Goal: Transaction & Acquisition: Purchase product/service

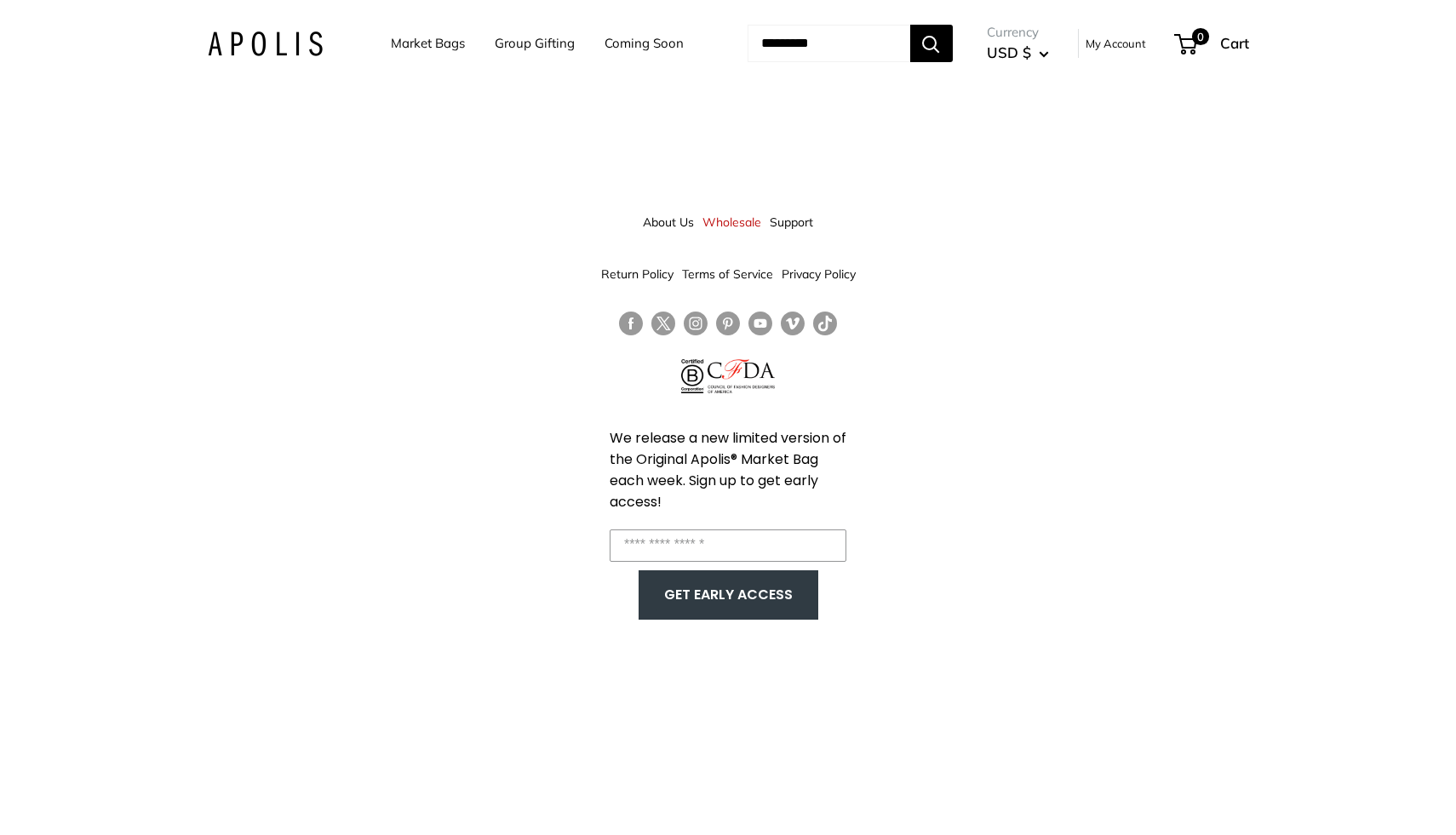
click at [656, 222] on link "About Us" at bounding box center [668, 222] width 51 height 31
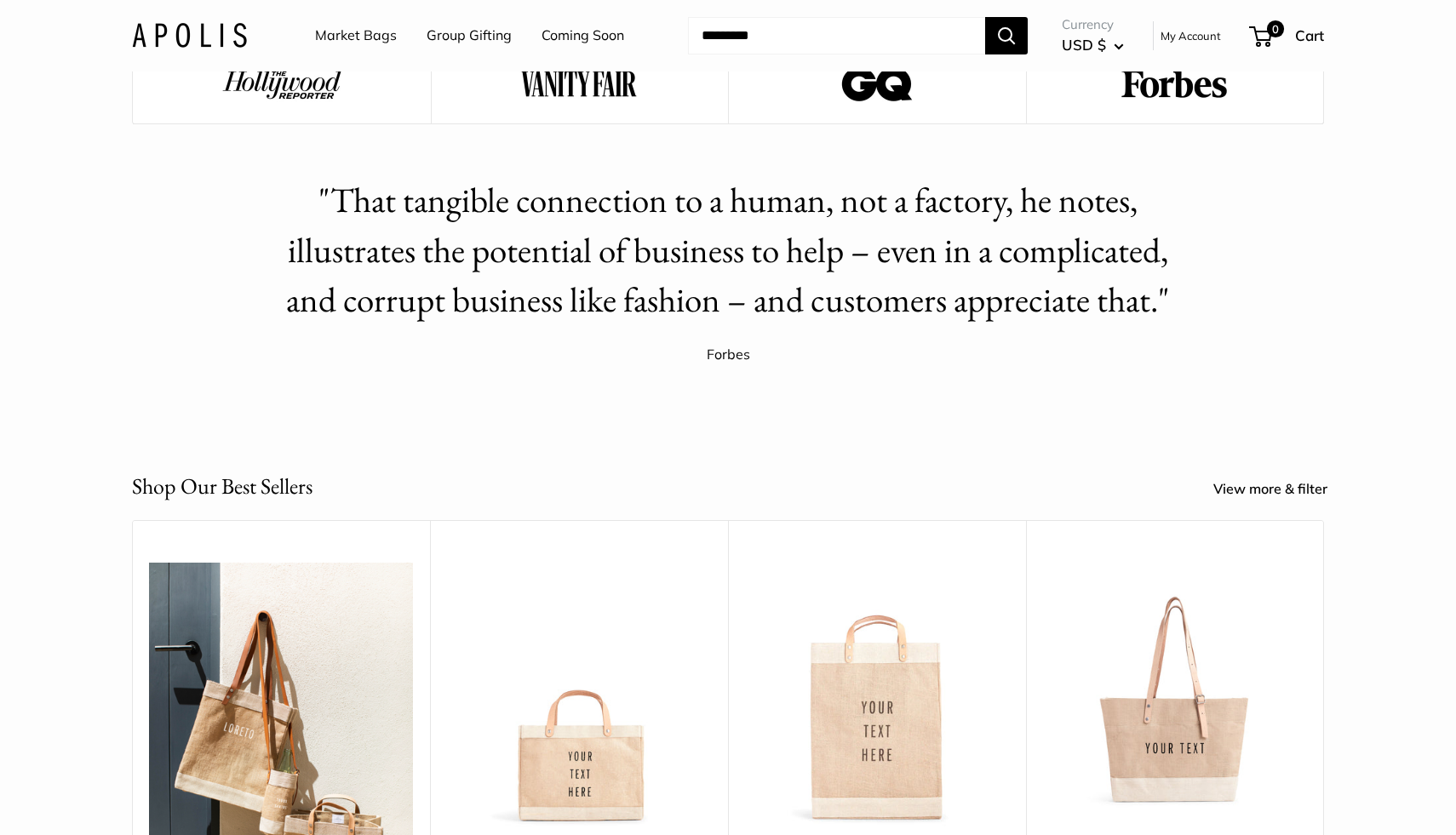
scroll to position [2324, 0]
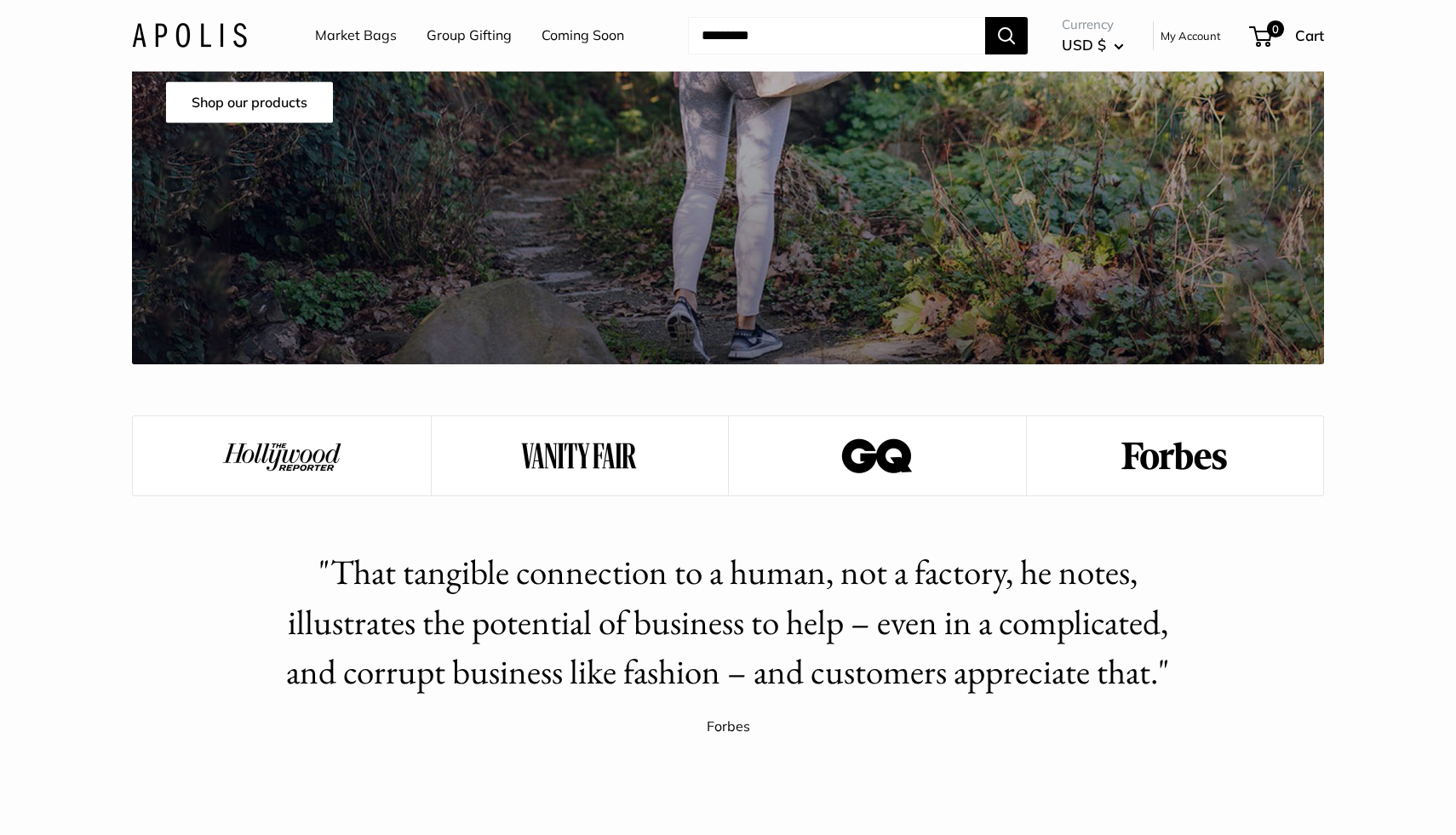
click at [176, 47] on img at bounding box center [190, 35] width 115 height 24
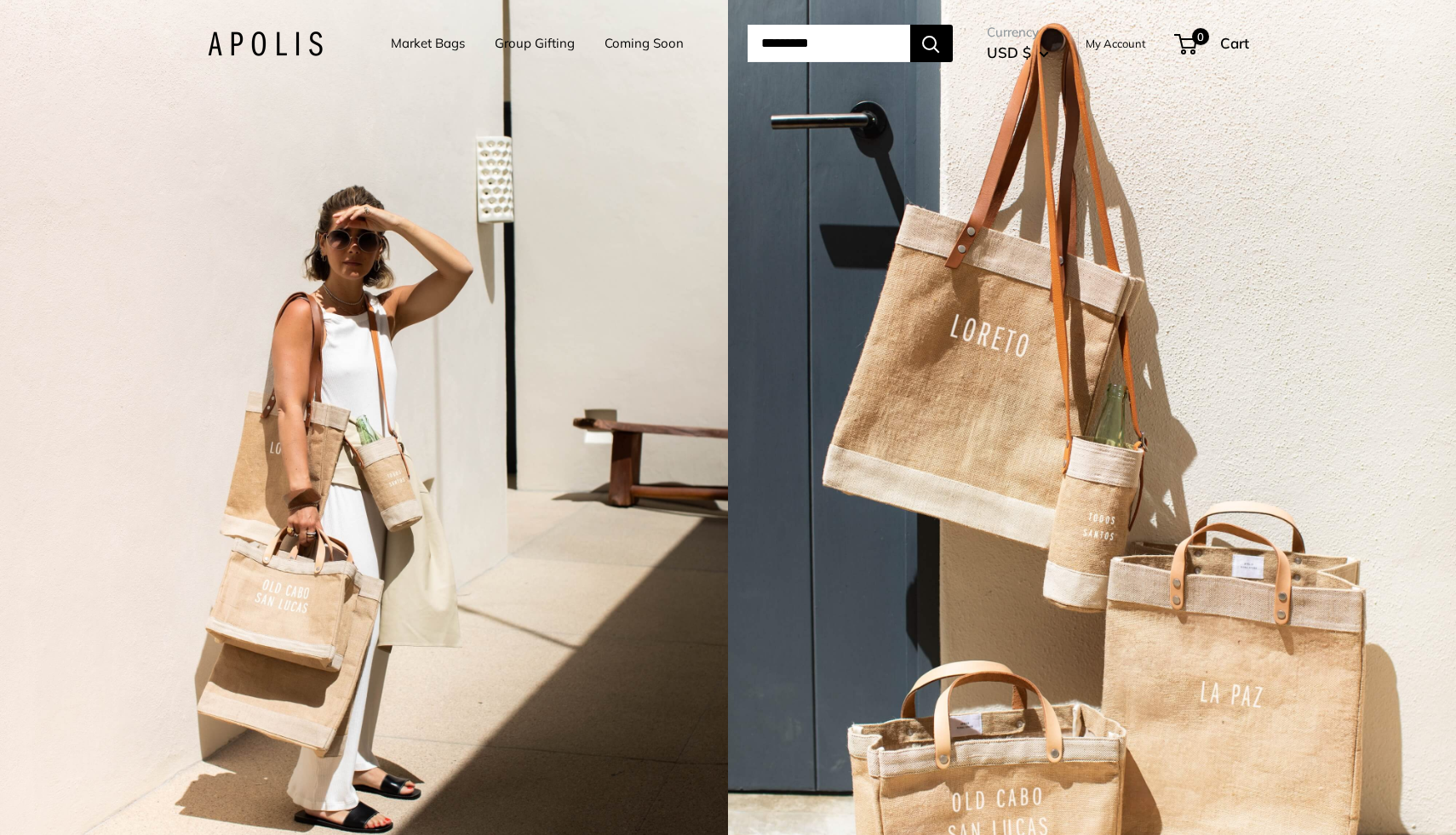
click at [400, 429] on div "2 / 7" at bounding box center [364, 417] width 728 height 835
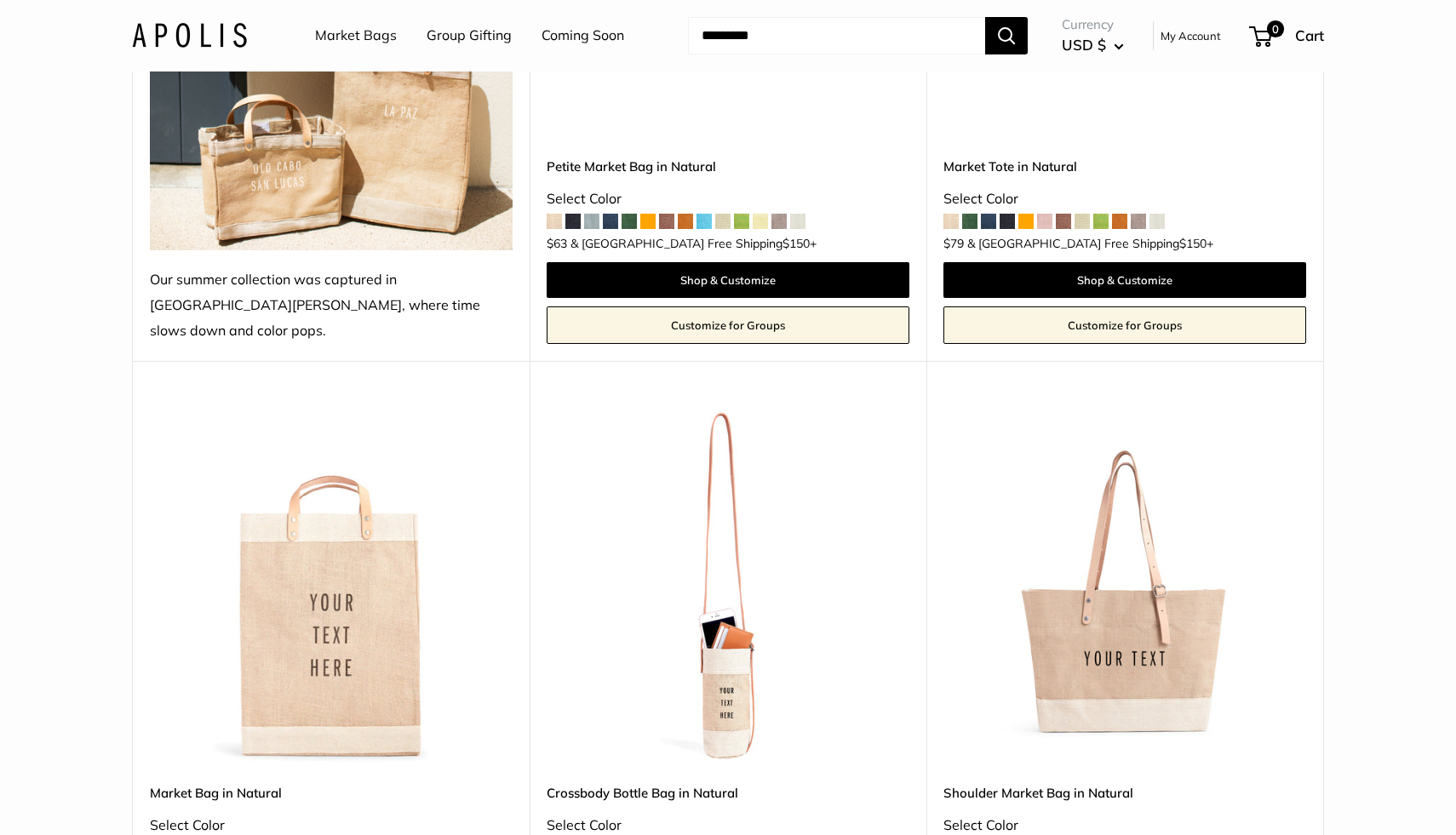
scroll to position [2085, 0]
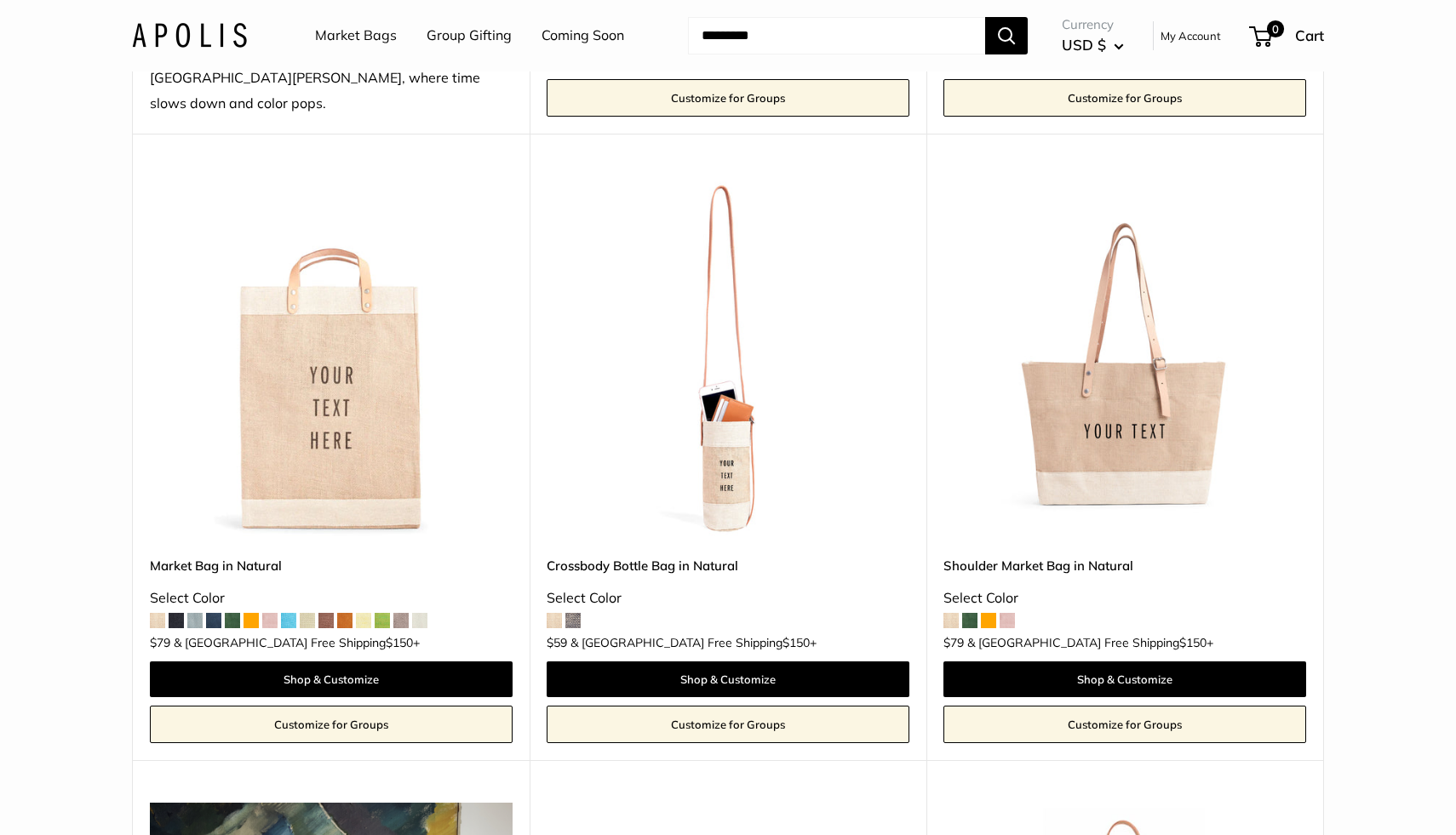
click at [0, 0] on img at bounding box center [0, 0] width 0 height 0
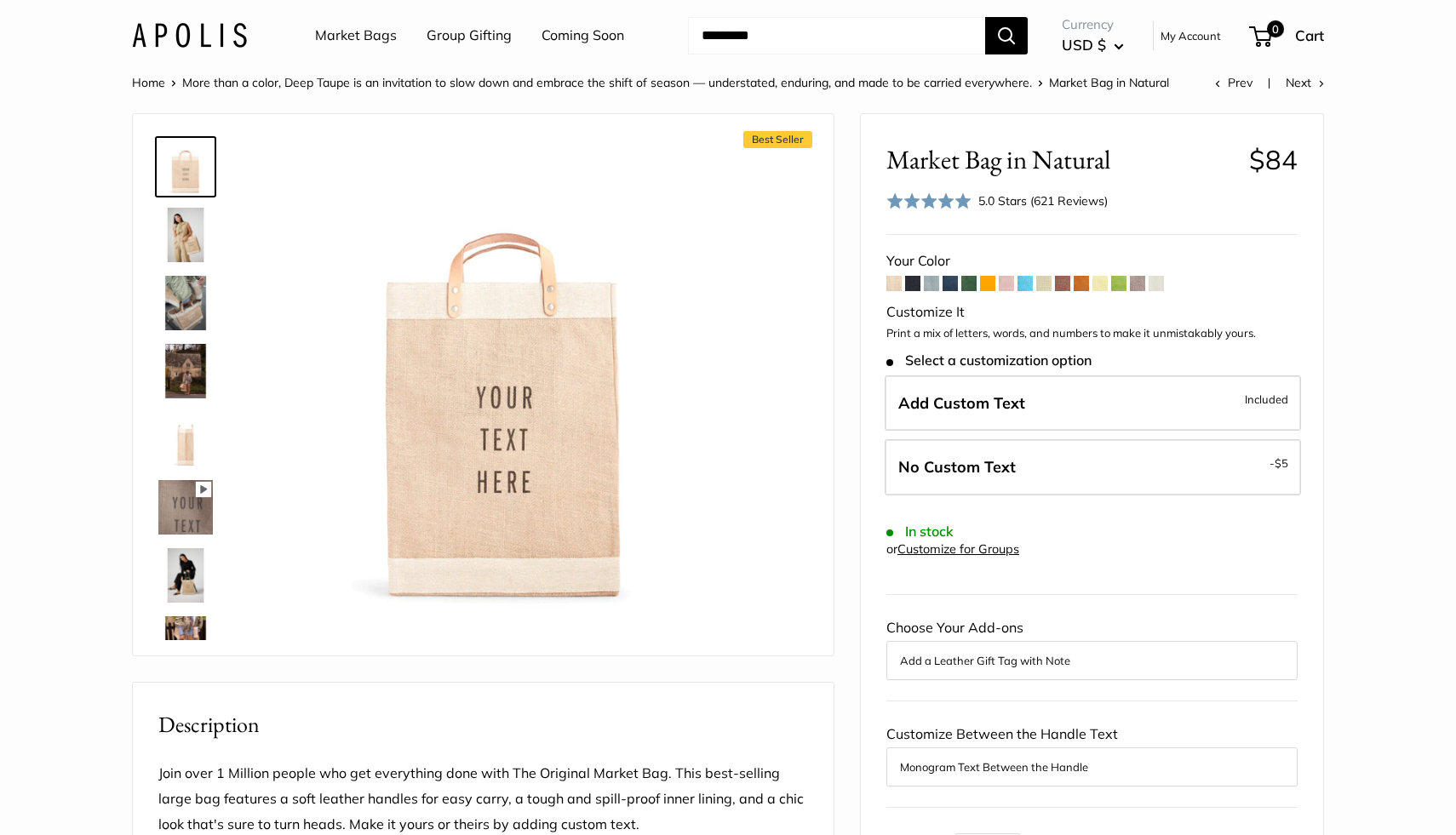
click at [180, 384] on img at bounding box center [185, 371] width 55 height 55
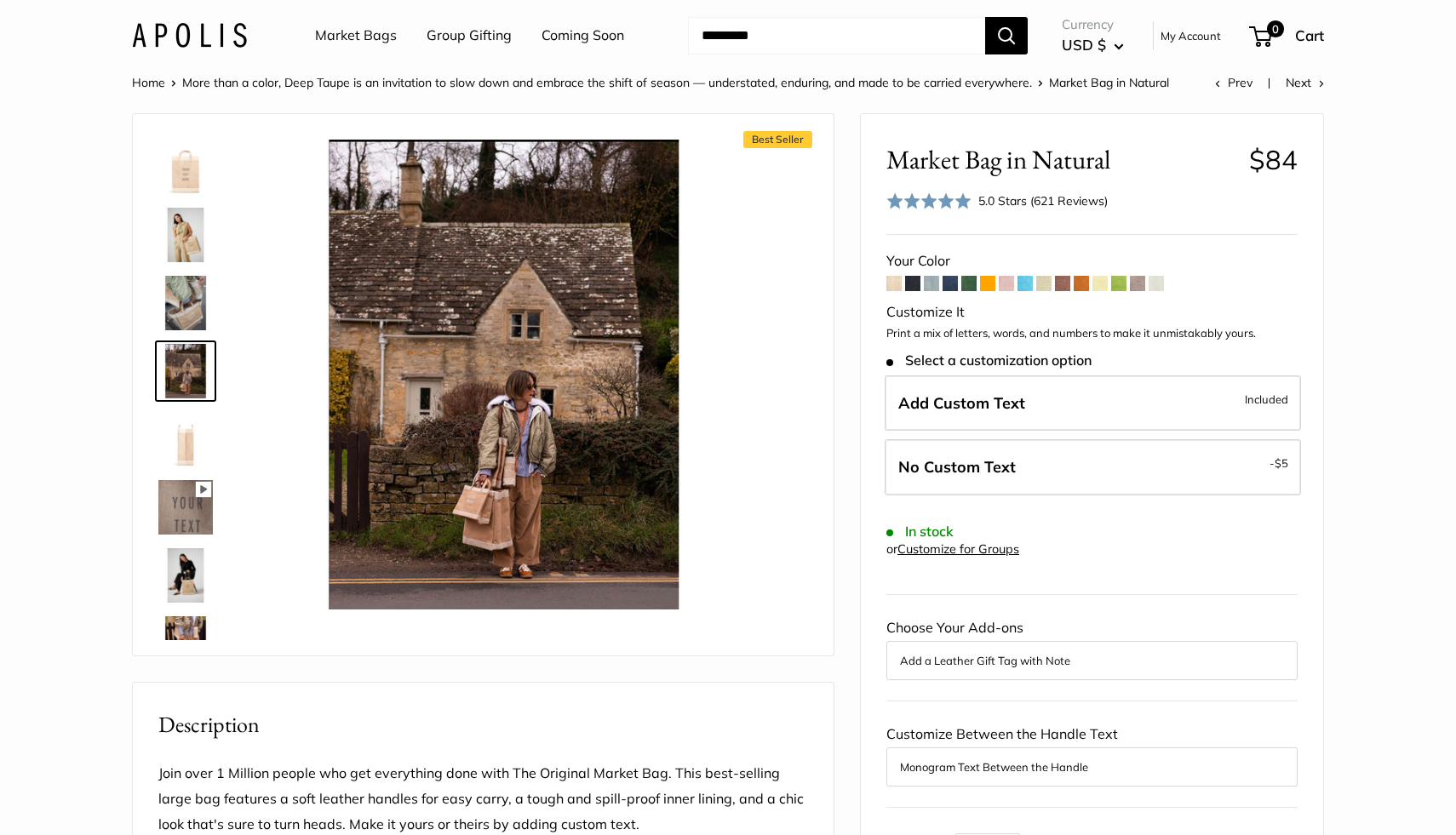
click at [185, 577] on img at bounding box center [185, 576] width 55 height 55
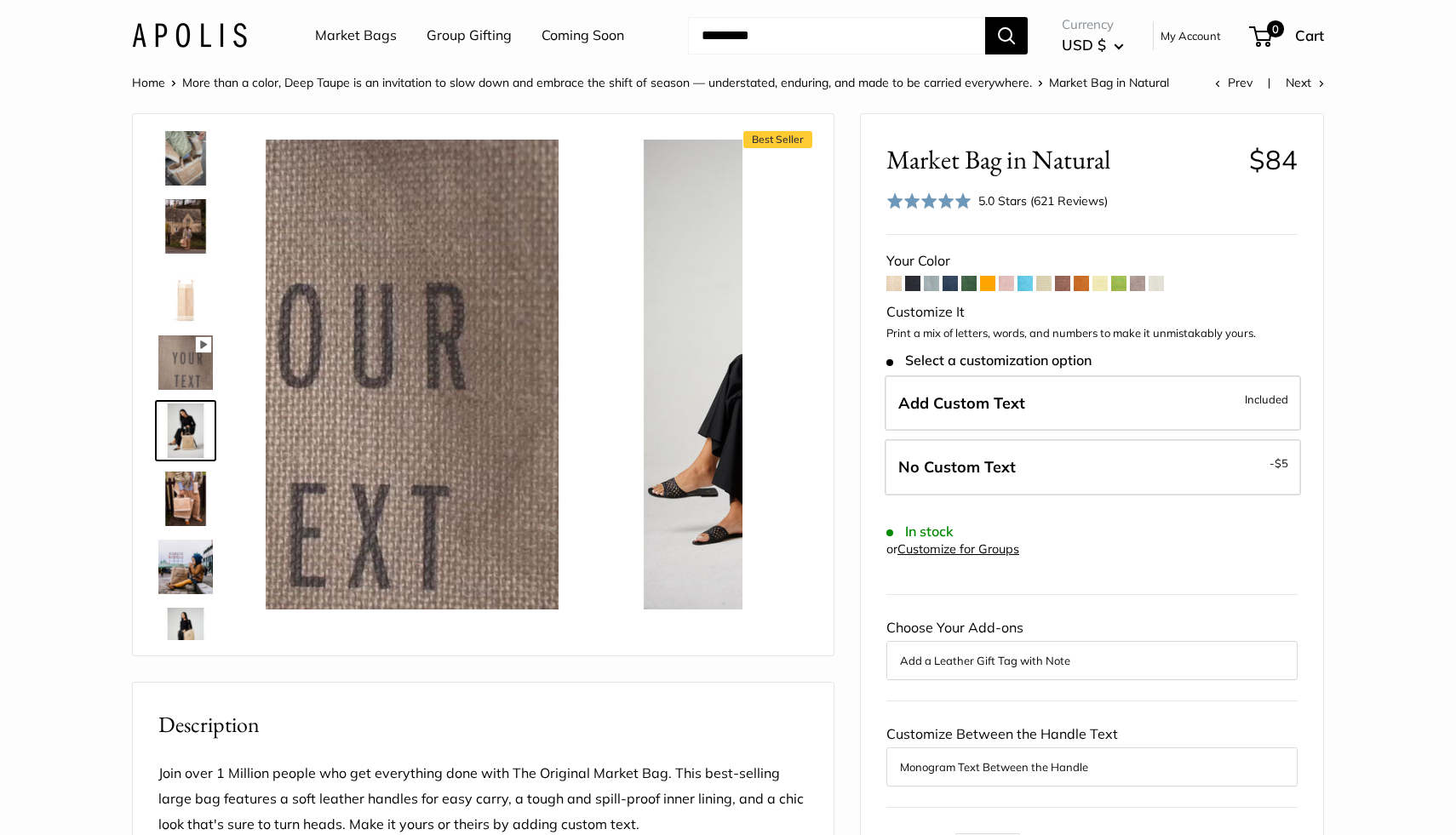
scroll to position [189, 0]
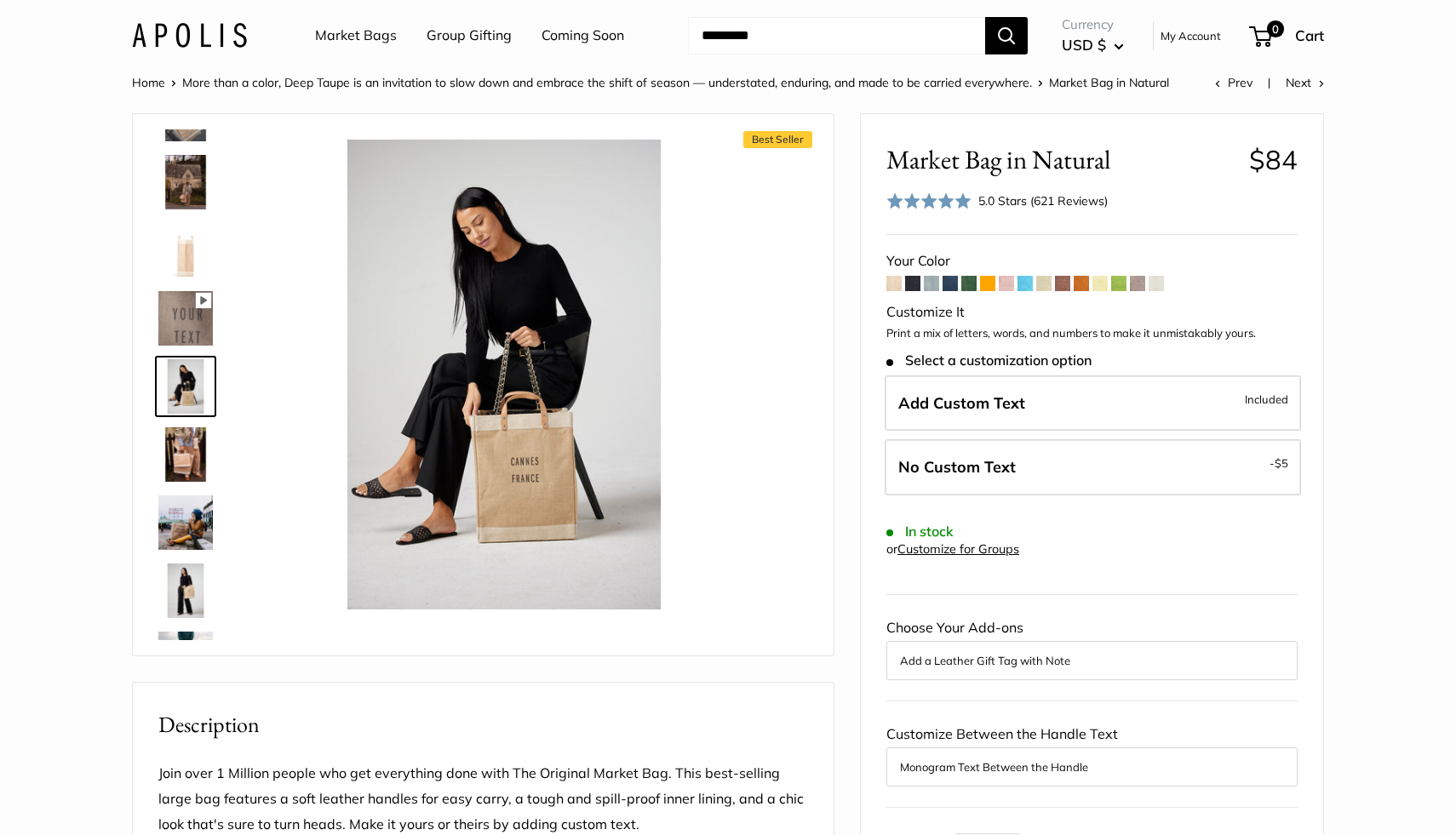
click at [193, 445] on img at bounding box center [185, 455] width 55 height 55
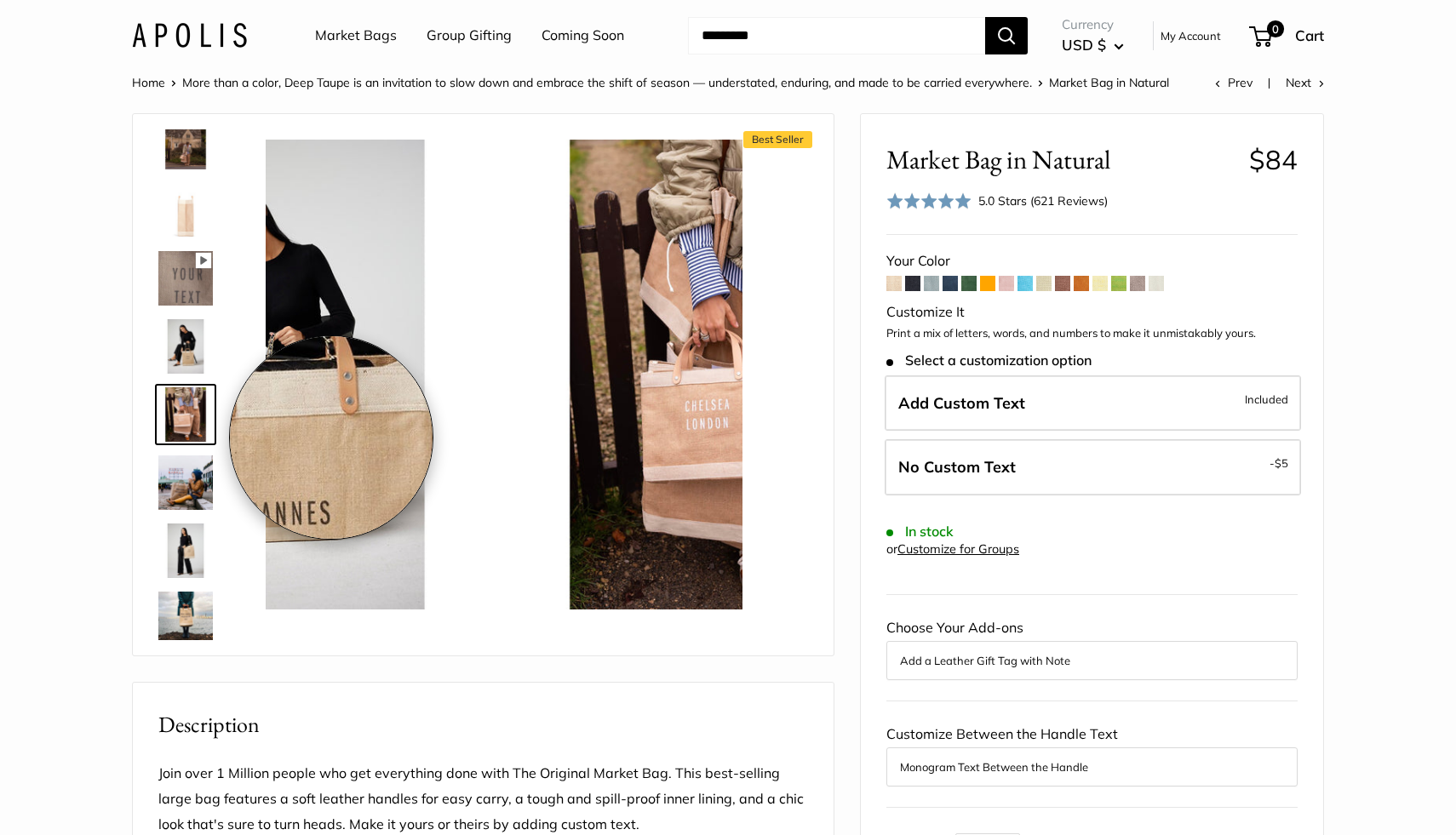
scroll to position [258, 0]
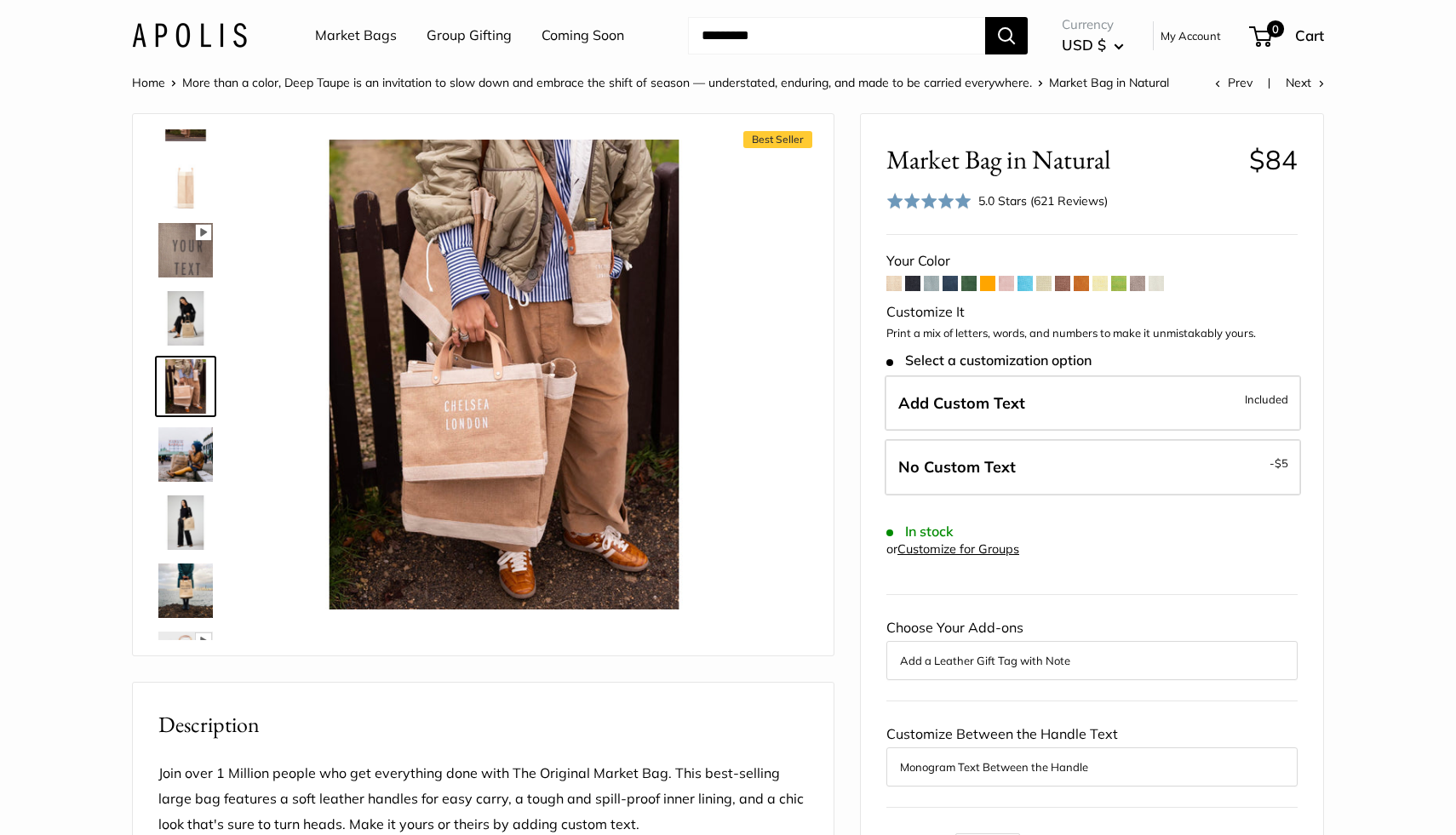
click at [190, 447] on img at bounding box center [185, 455] width 55 height 55
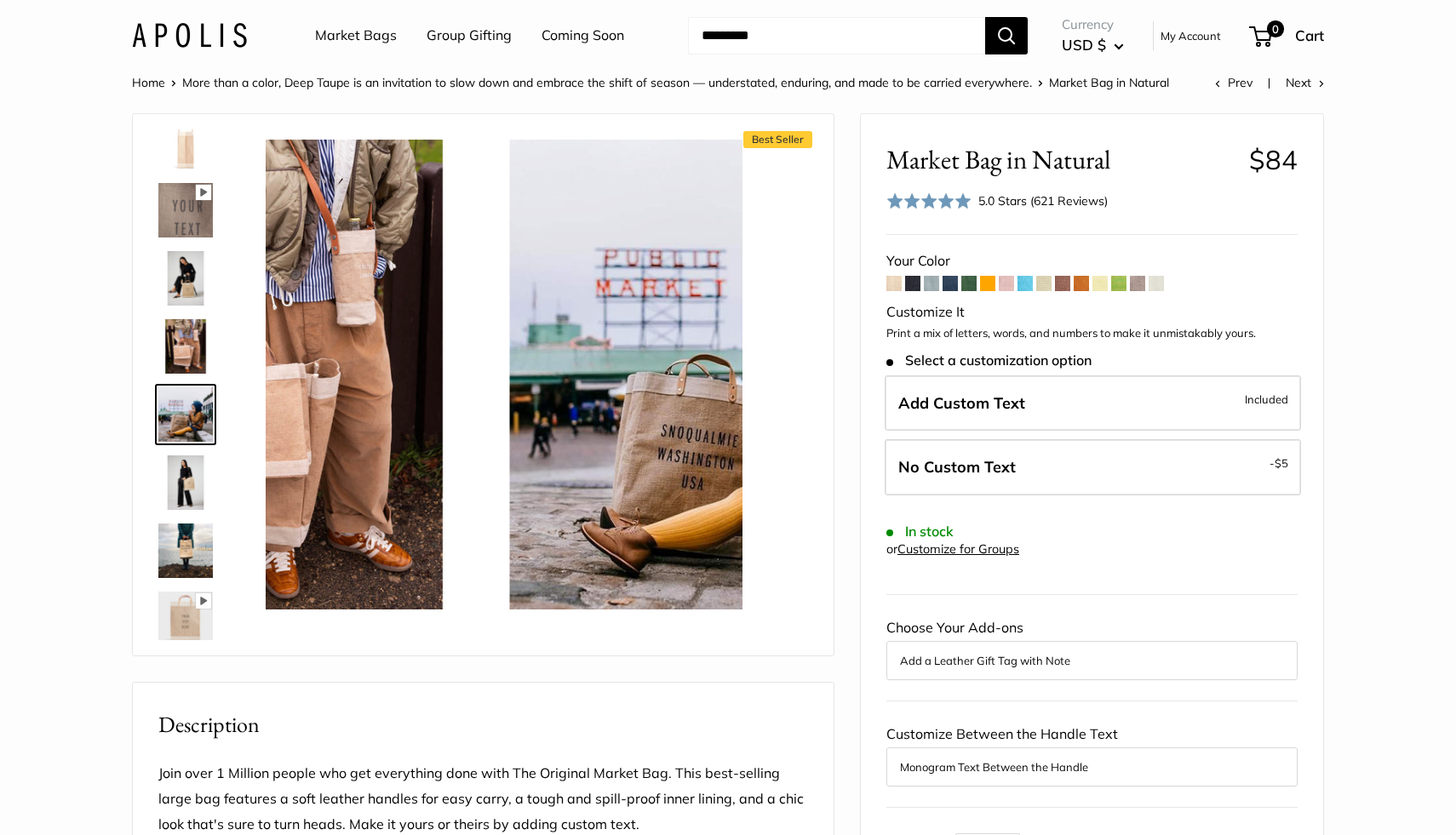
scroll to position [325, 0]
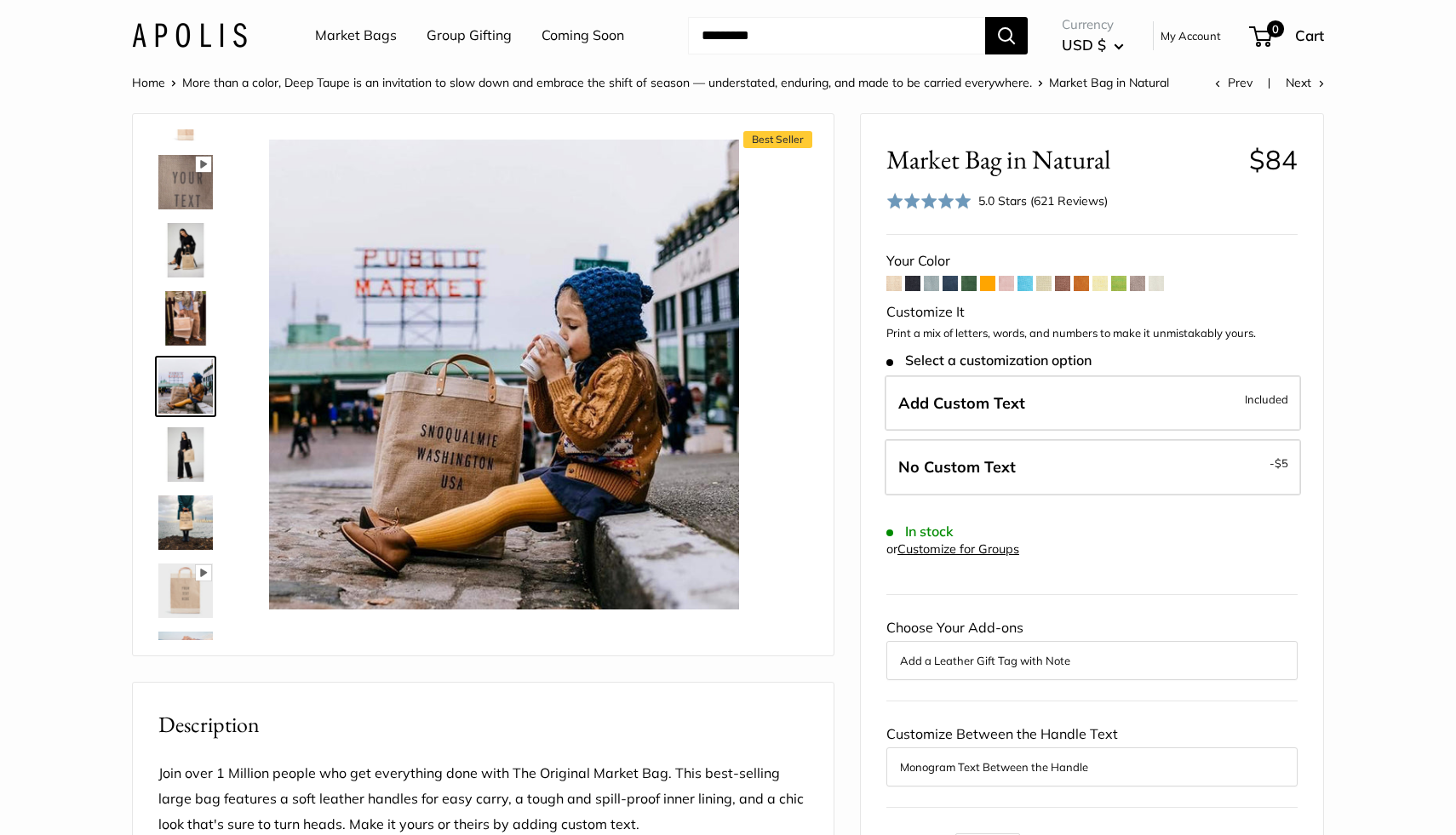
click at [168, 521] on img at bounding box center [185, 522] width 55 height 55
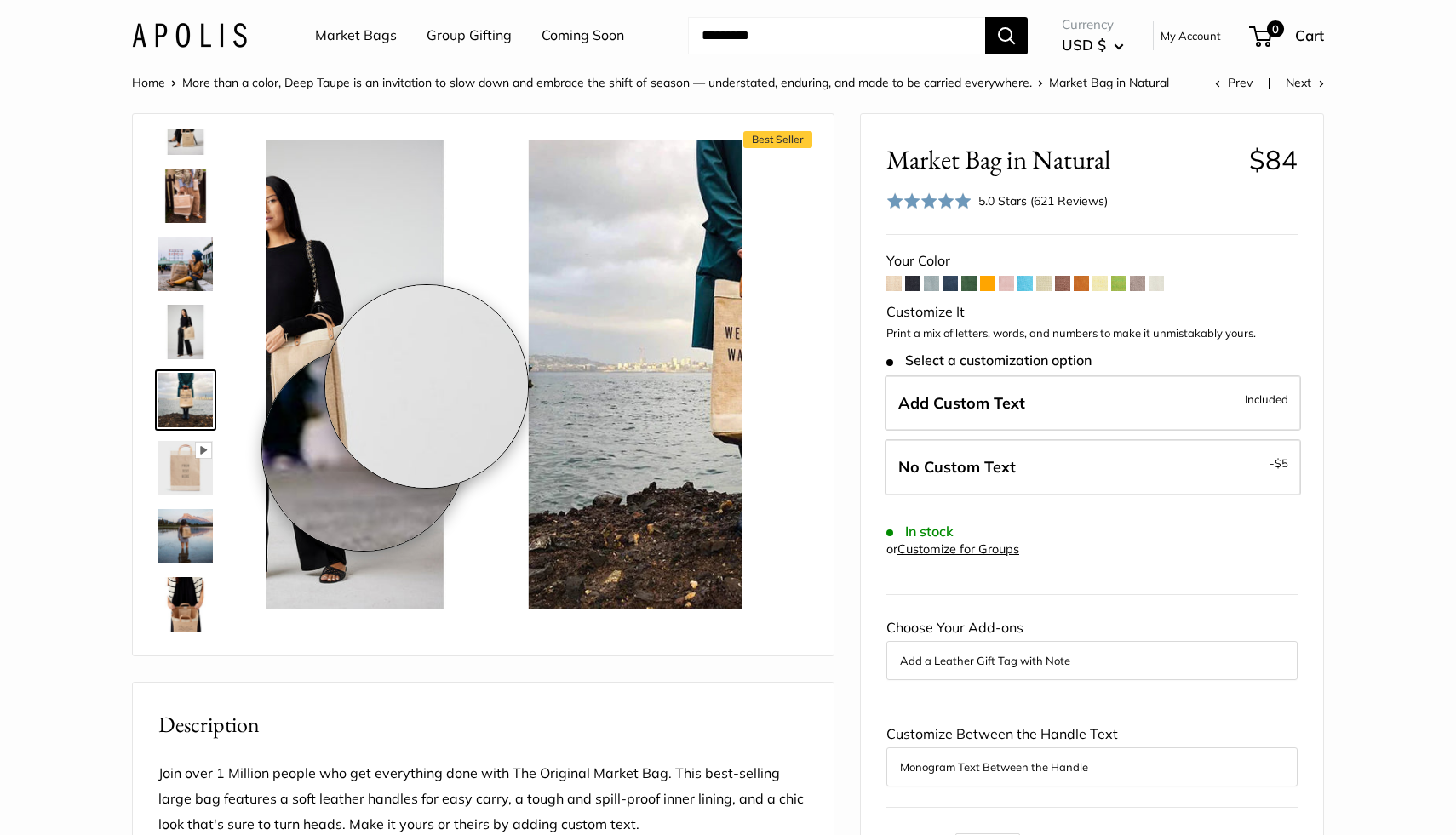
scroll to position [461, 0]
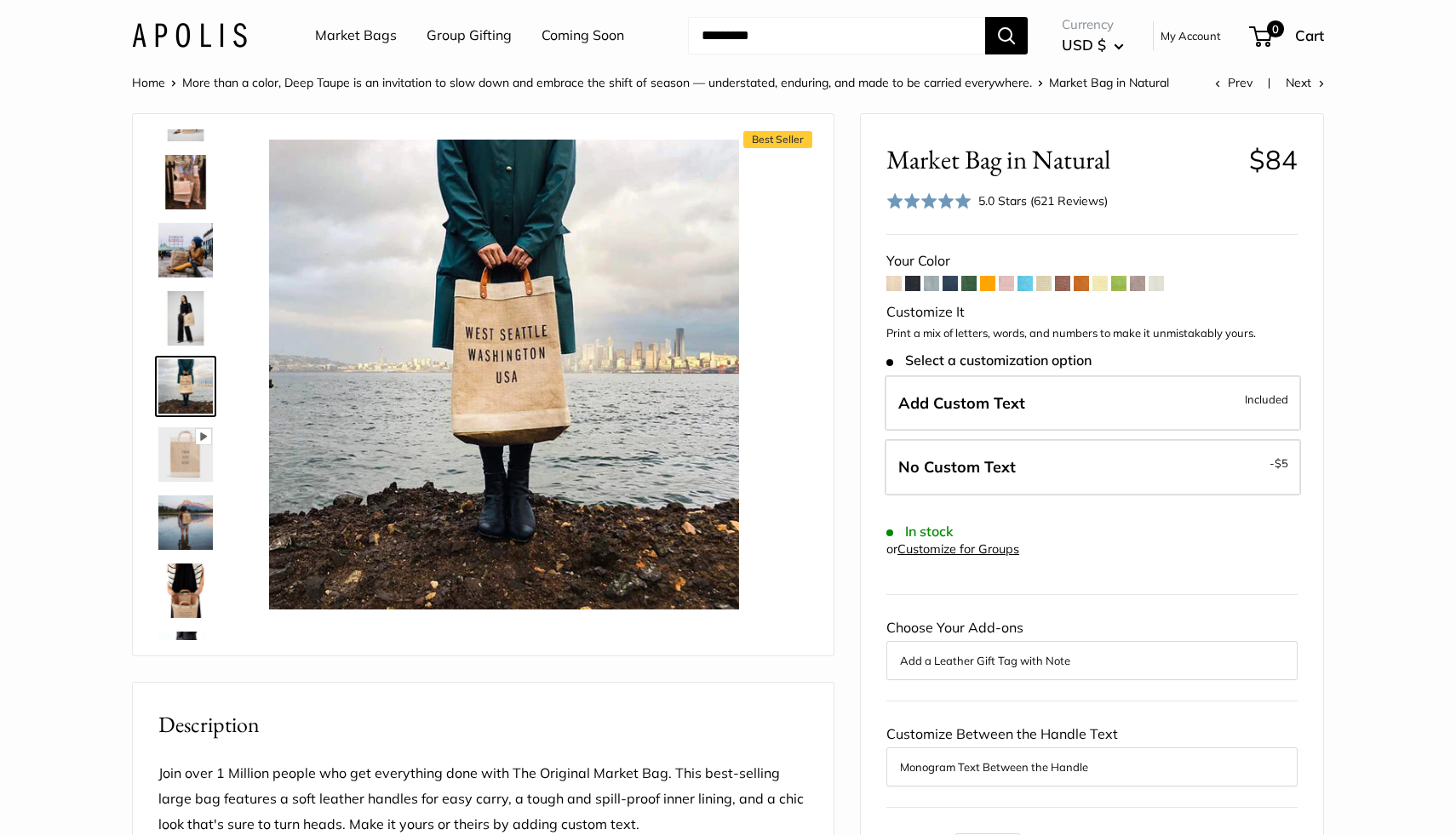
click at [208, 249] on img at bounding box center [185, 250] width 55 height 55
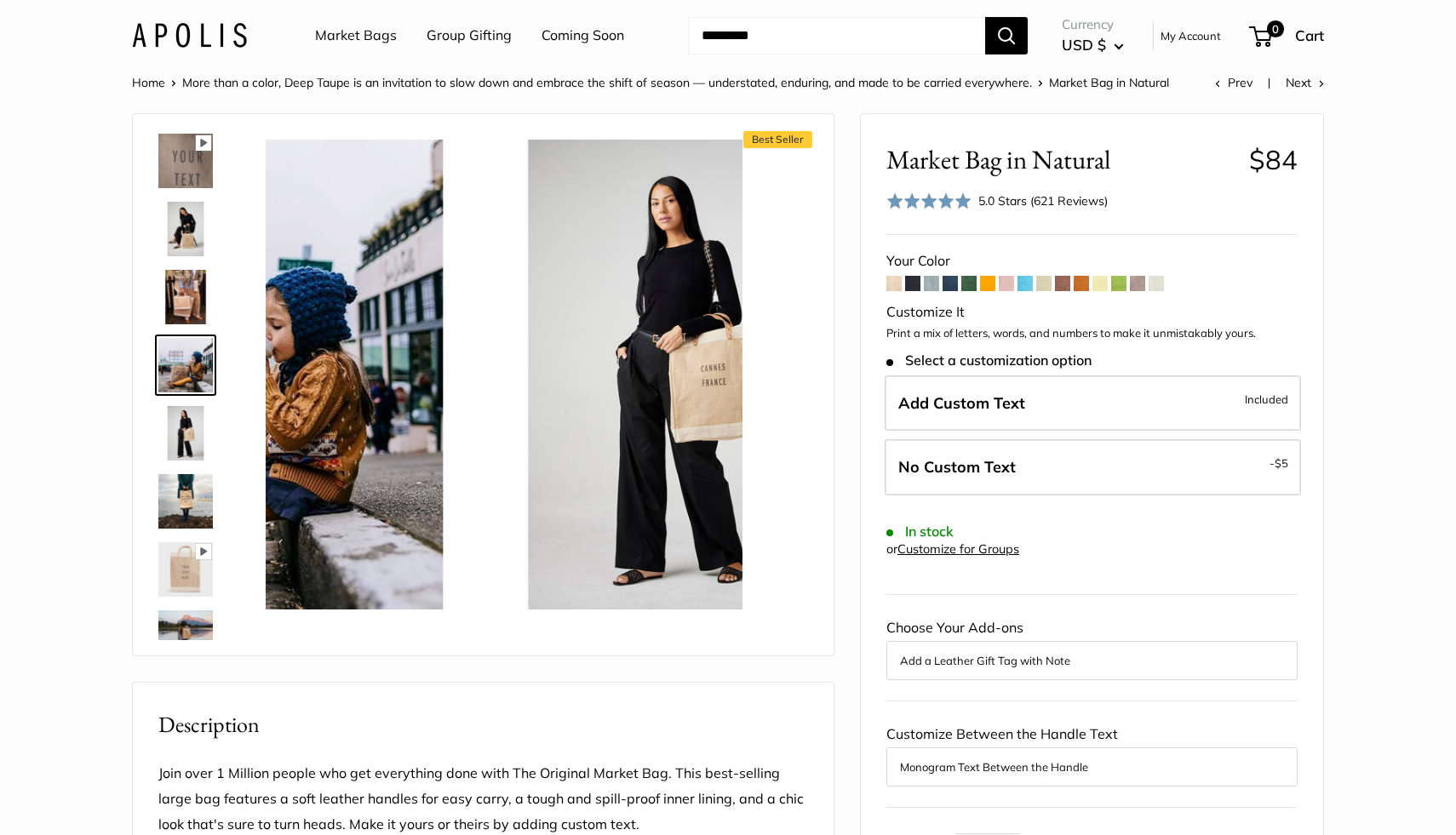
scroll to position [325, 0]
